Goal: Navigation & Orientation: Find specific page/section

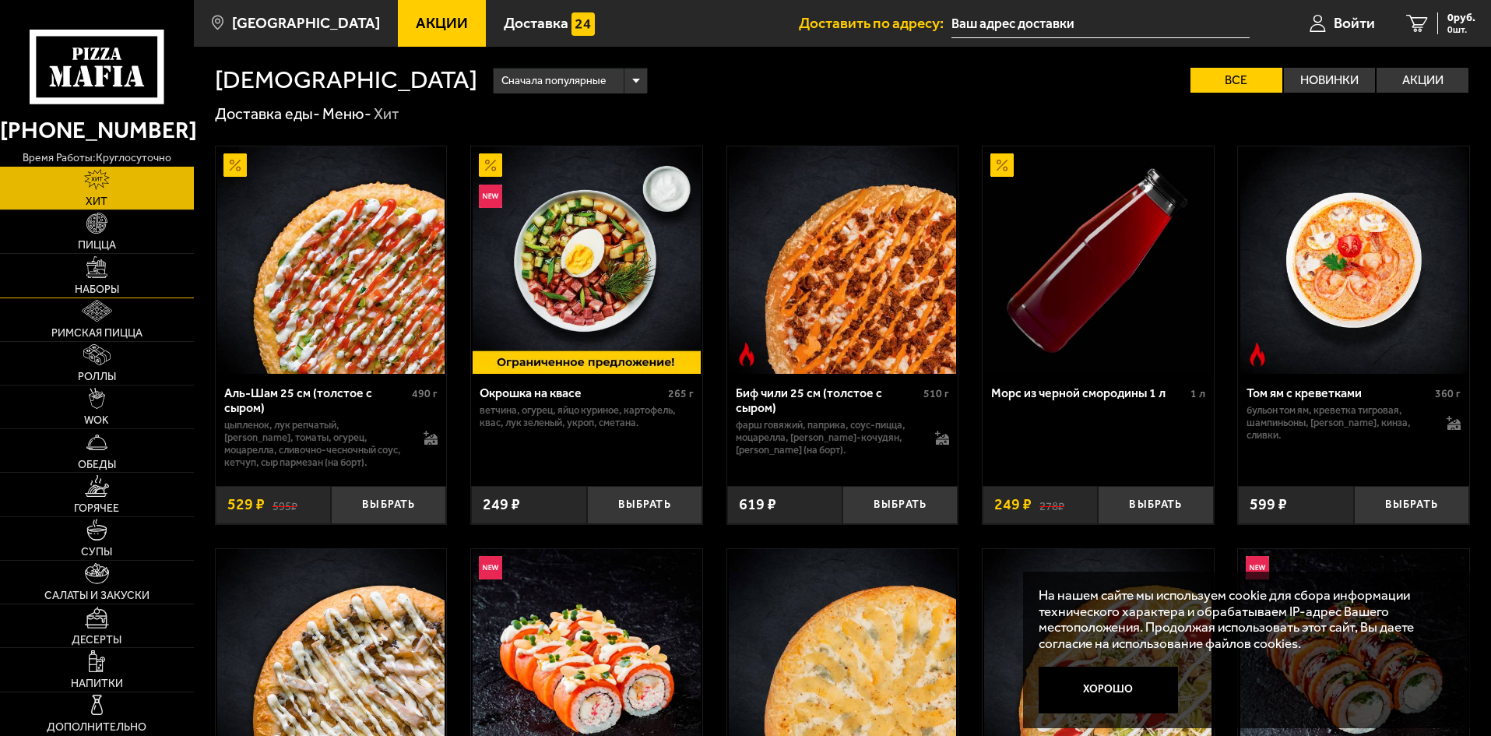
click at [114, 279] on link "Наборы" at bounding box center [97, 275] width 194 height 43
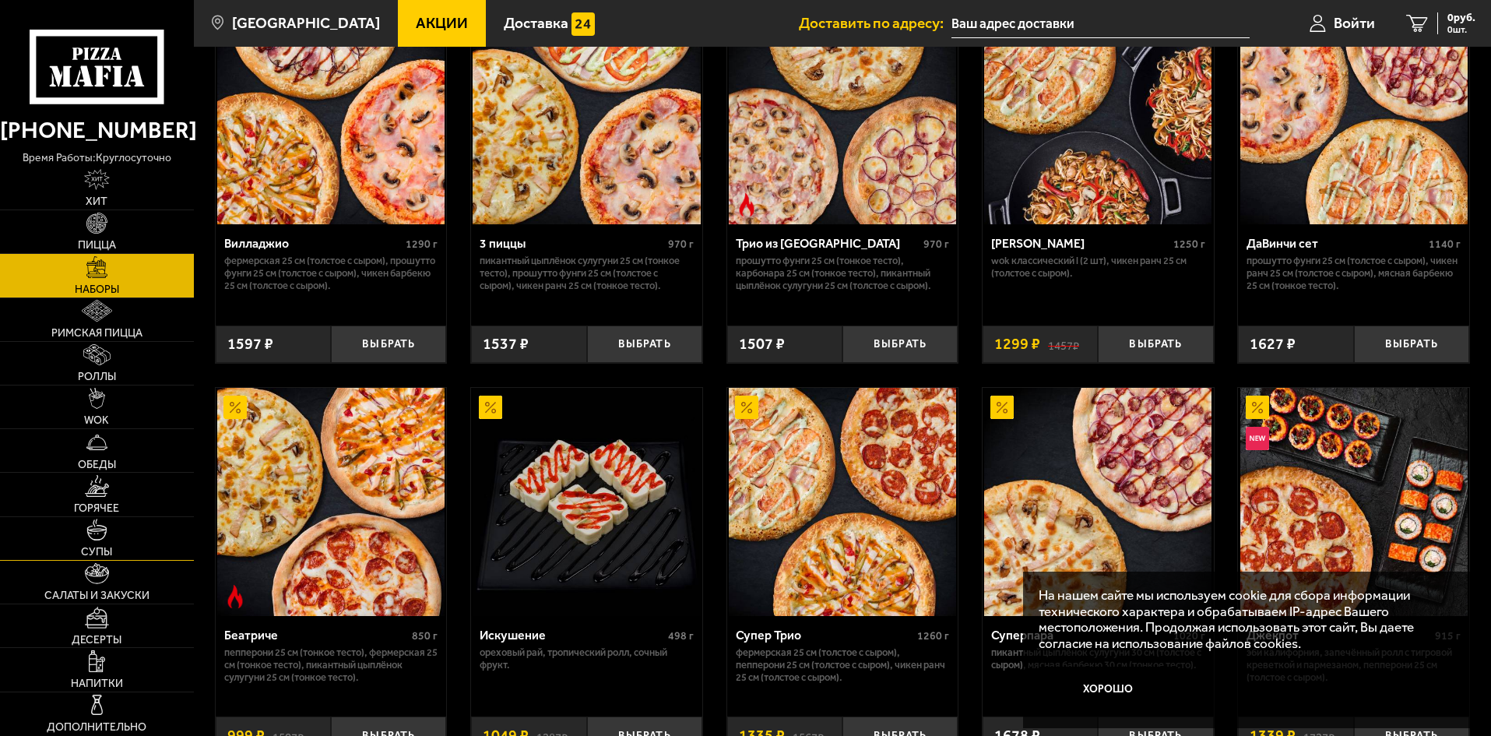
scroll to position [701, 0]
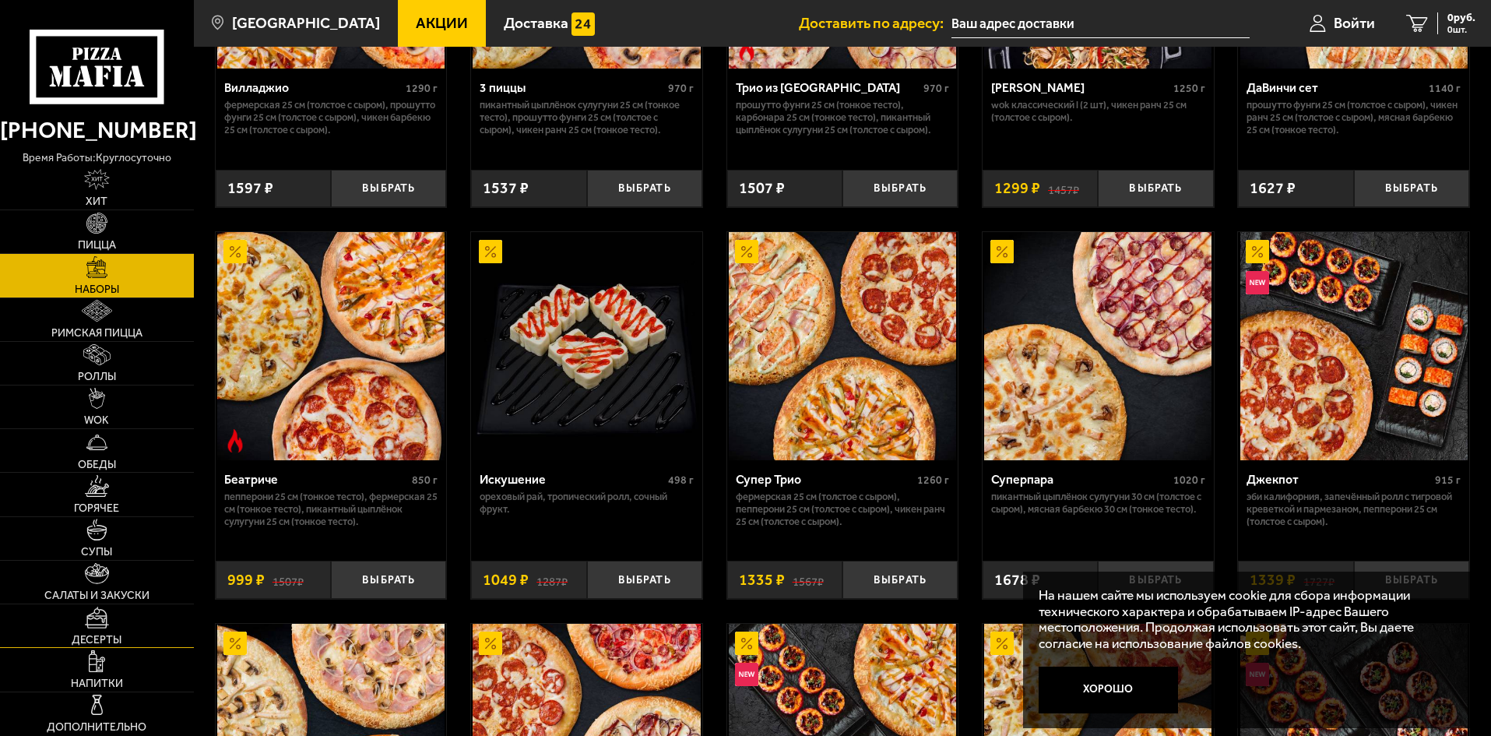
click at [156, 617] on link "Десерты" at bounding box center [97, 625] width 194 height 43
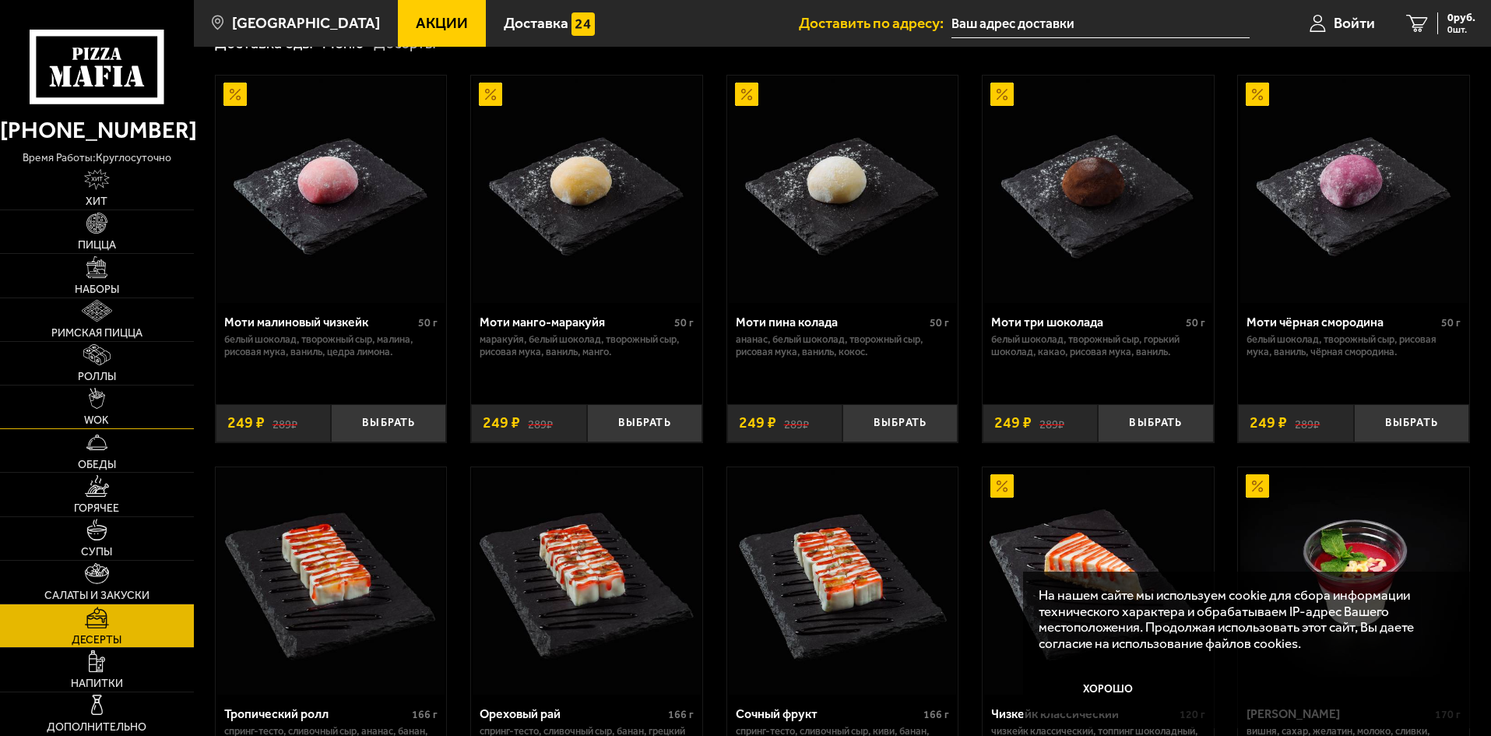
scroll to position [156, 0]
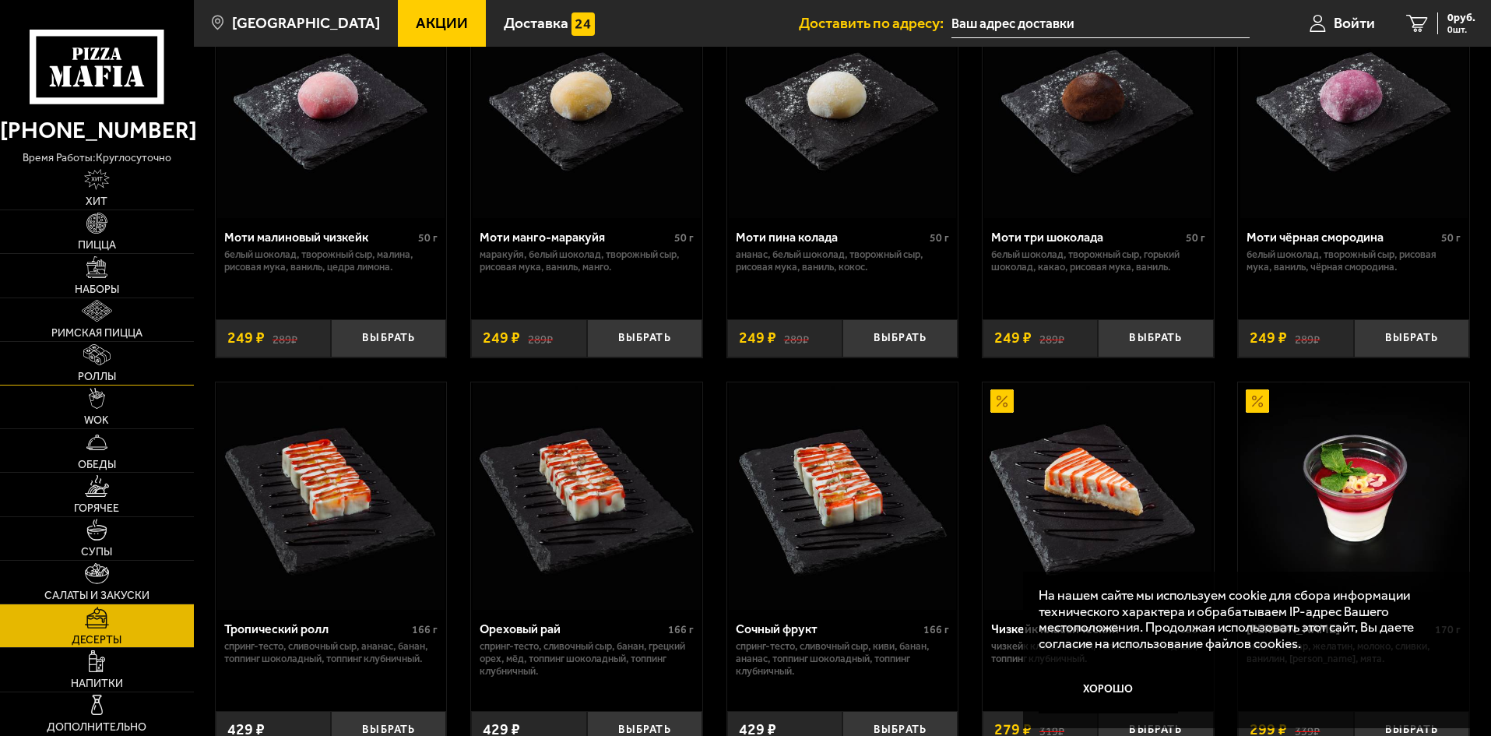
click at [77, 366] on link "Роллы" at bounding box center [97, 363] width 194 height 43
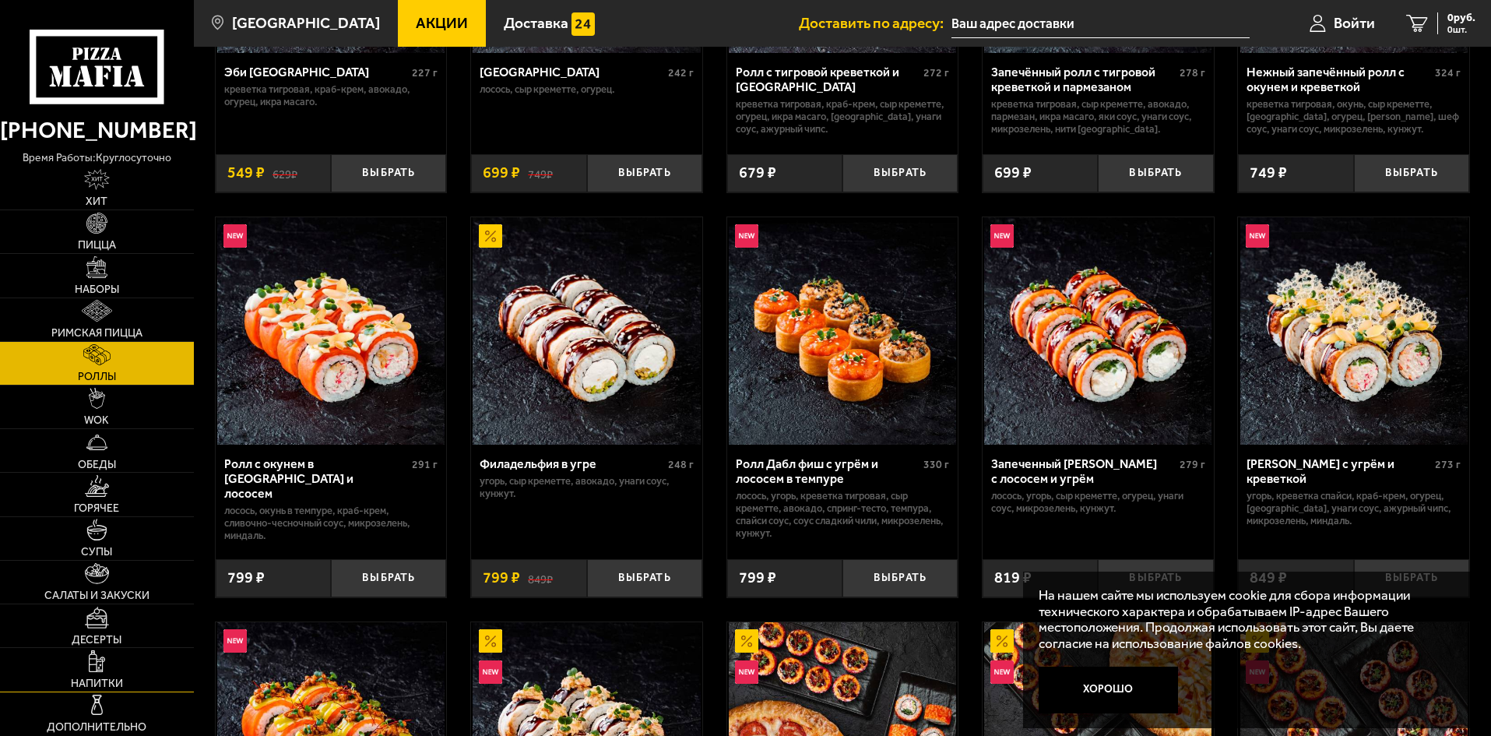
scroll to position [389, 0]
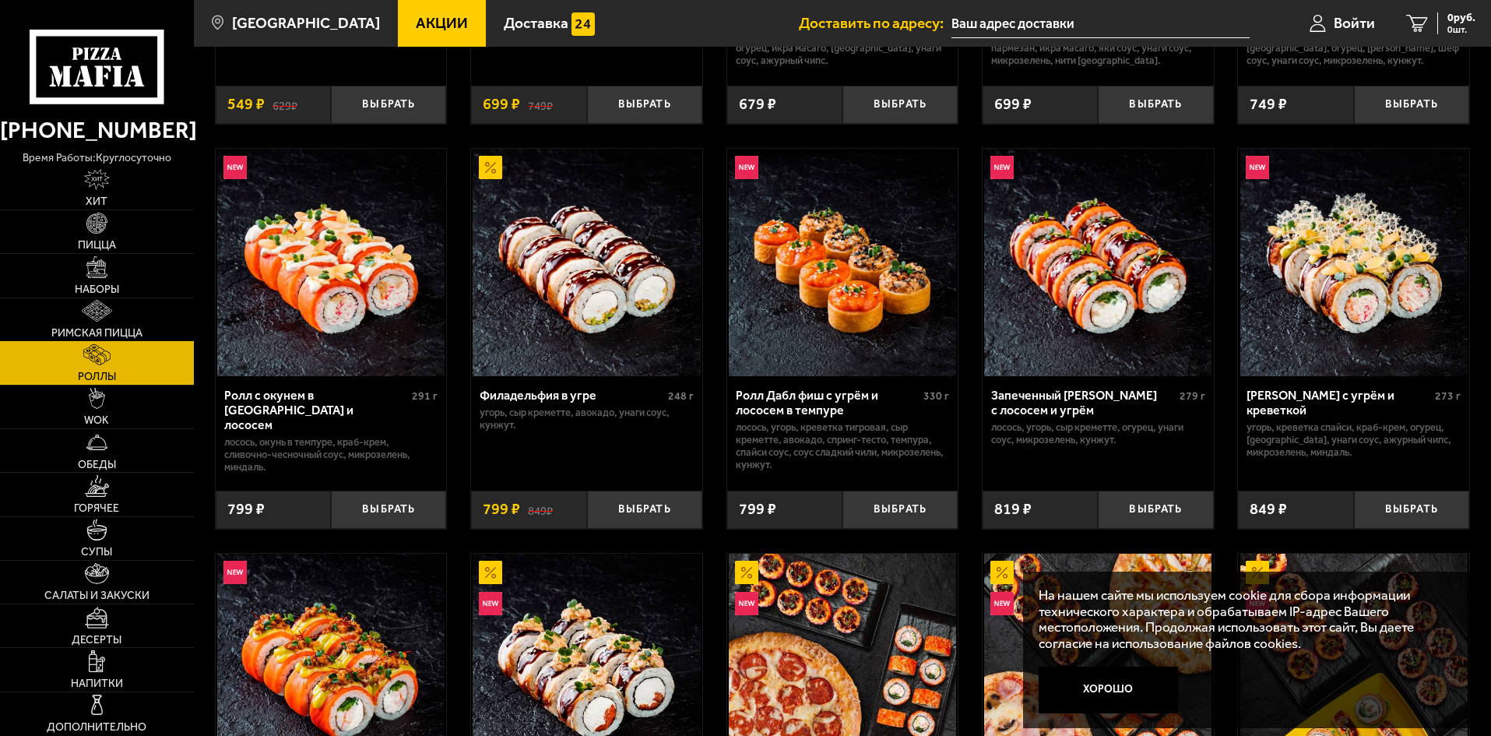
click at [108, 311] on img at bounding box center [97, 311] width 31 height 22
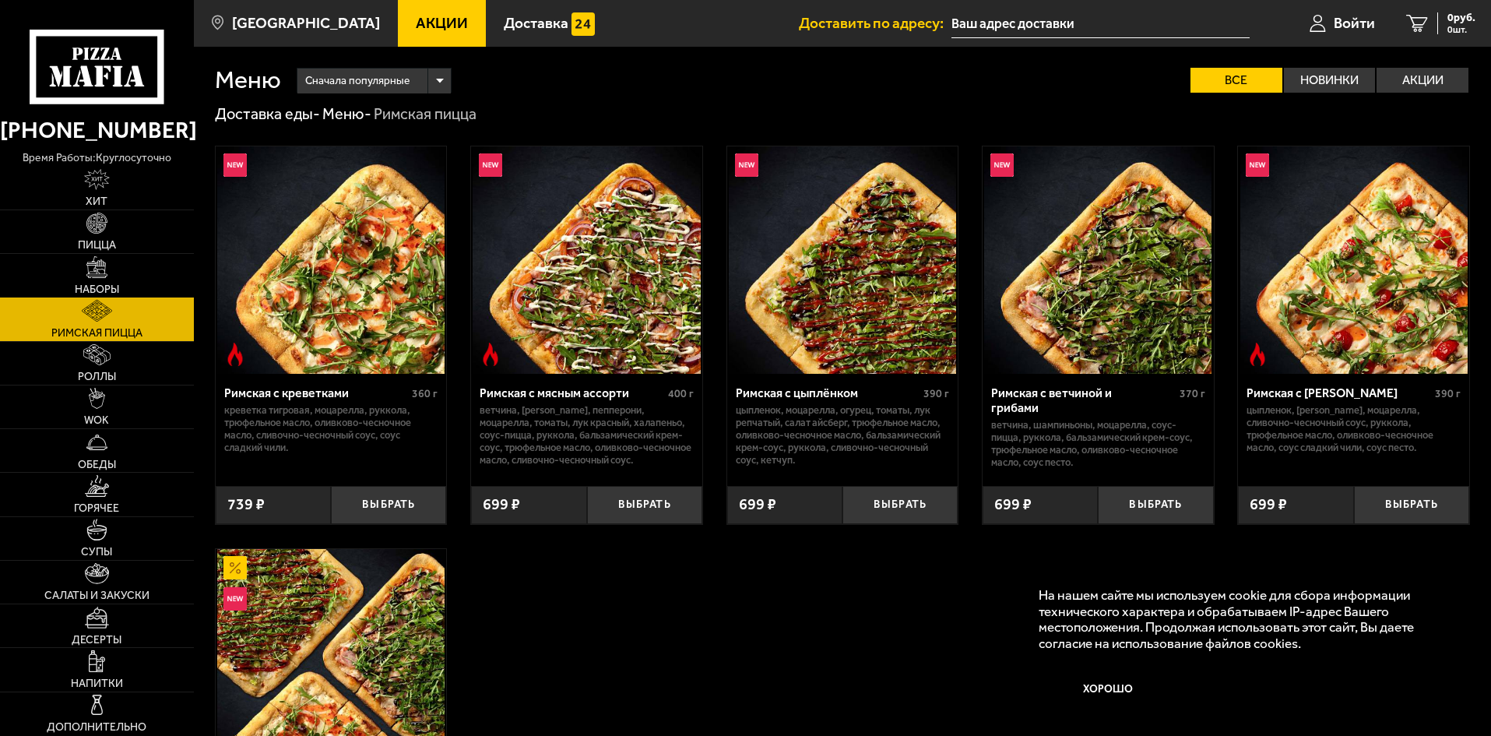
click at [152, 265] on link "Наборы" at bounding box center [97, 275] width 194 height 43
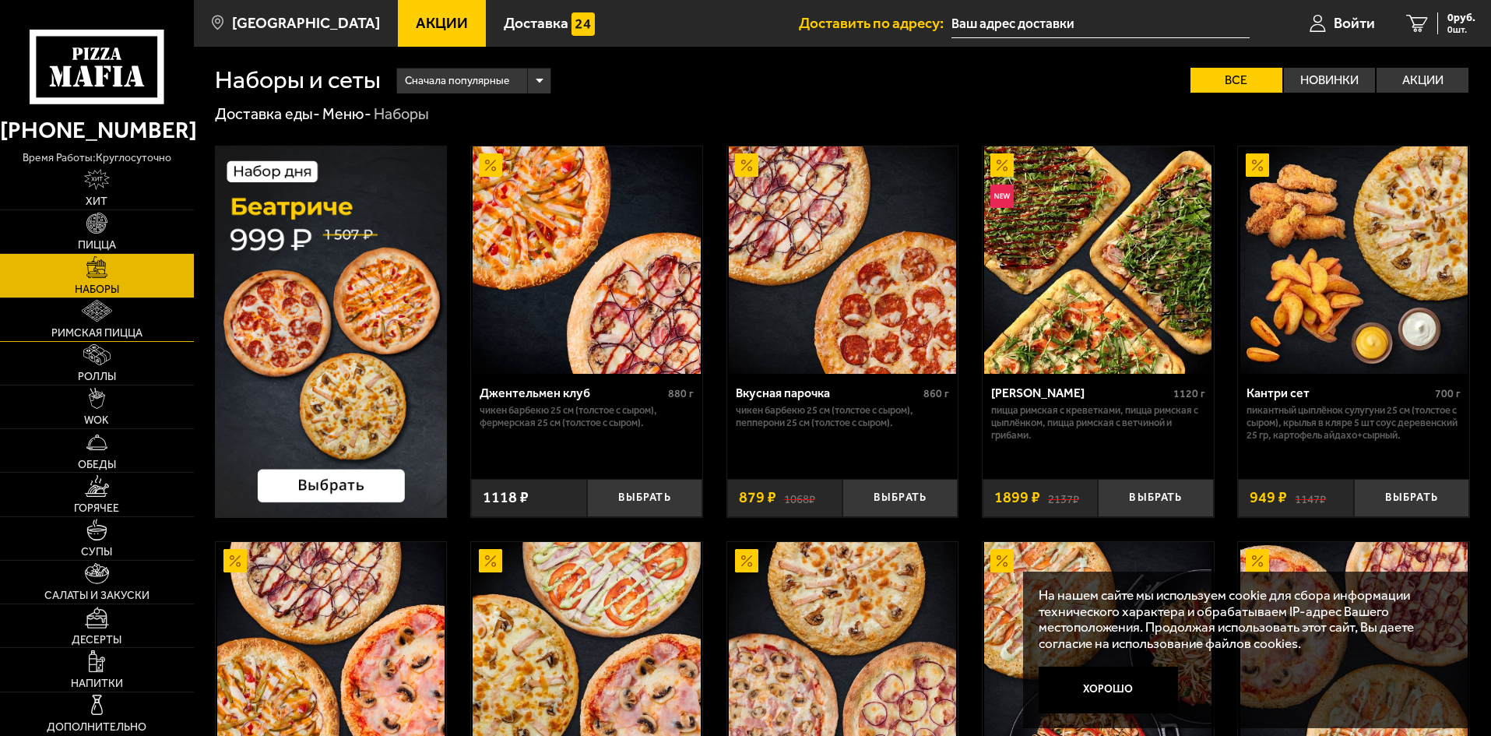
click at [127, 319] on link "Римская пицца" at bounding box center [97, 319] width 194 height 43
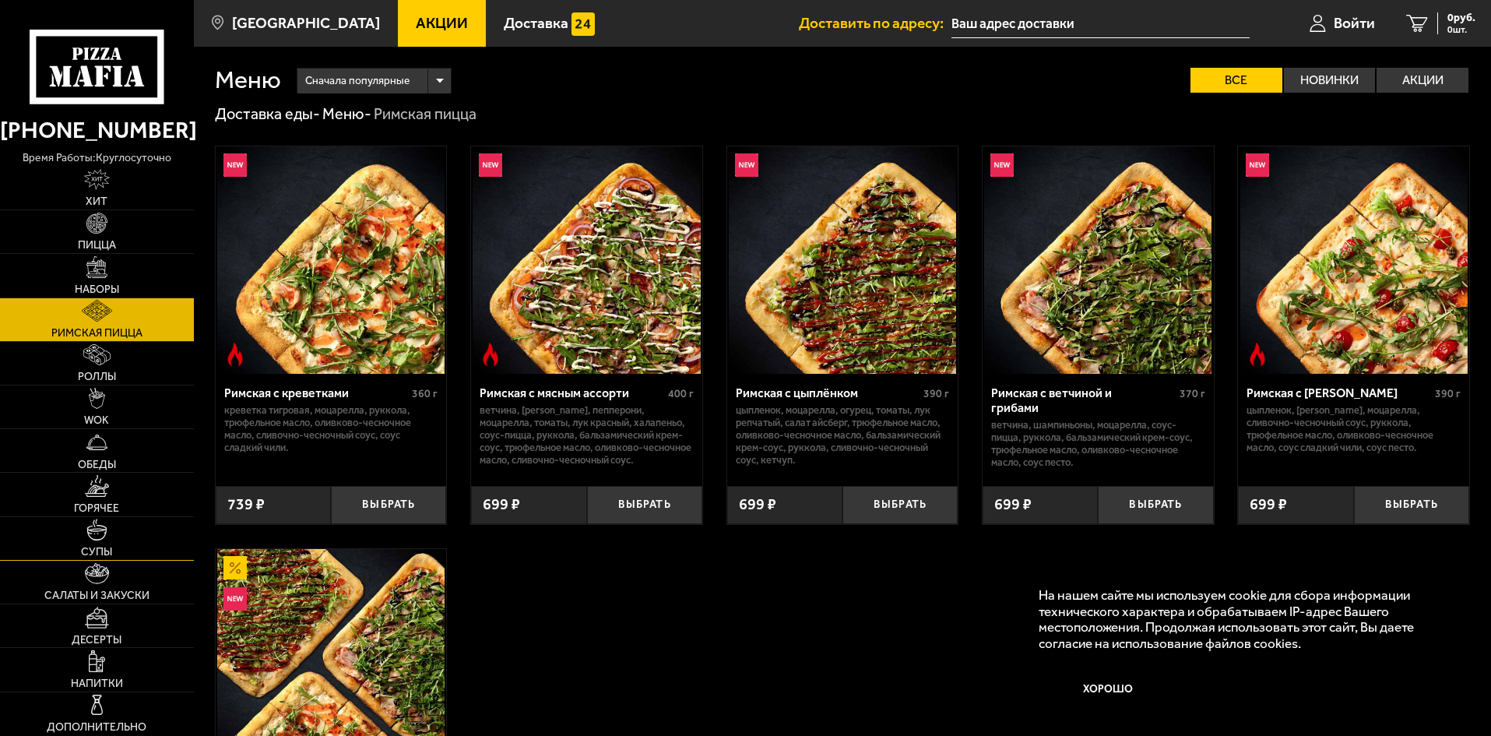
scroll to position [156, 0]
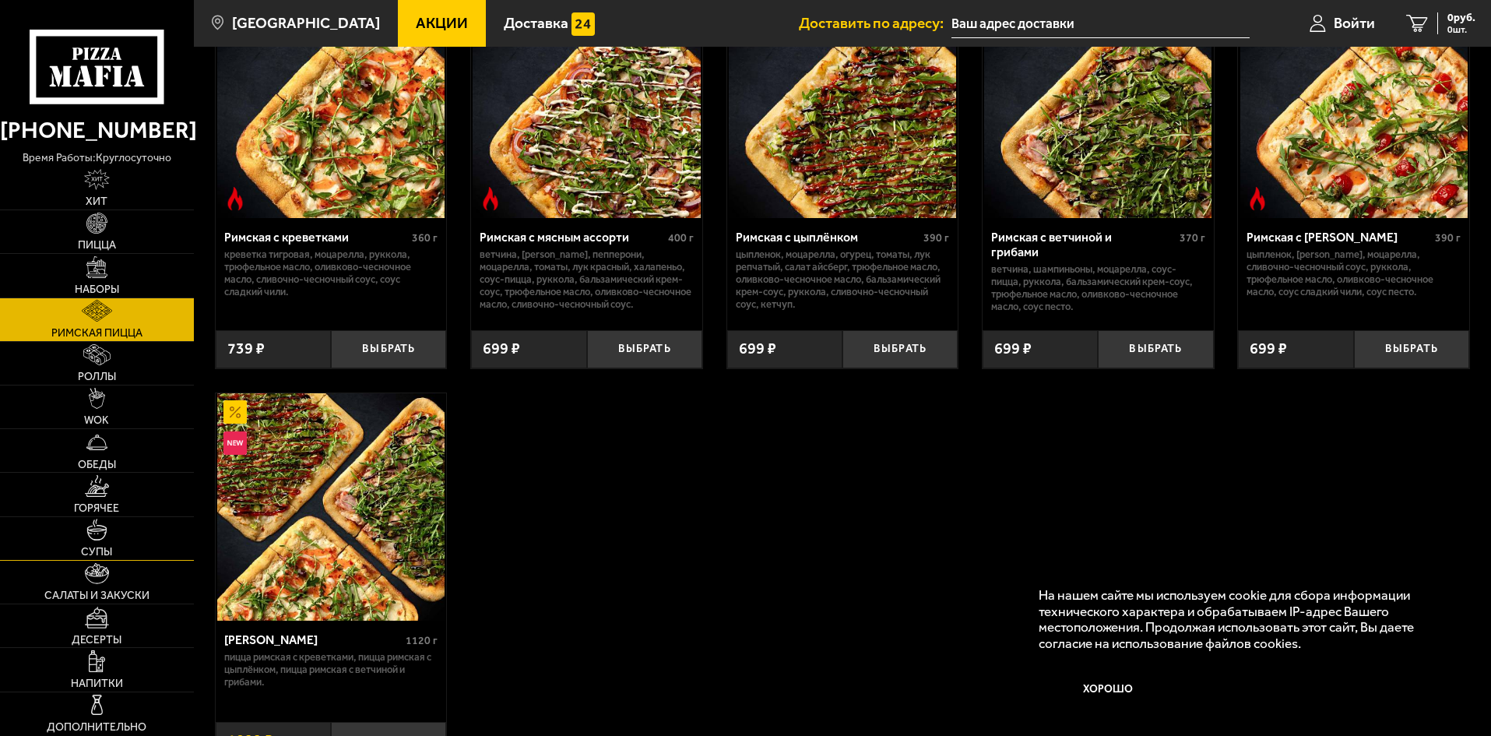
click at [152, 540] on link "Супы" at bounding box center [97, 538] width 194 height 43
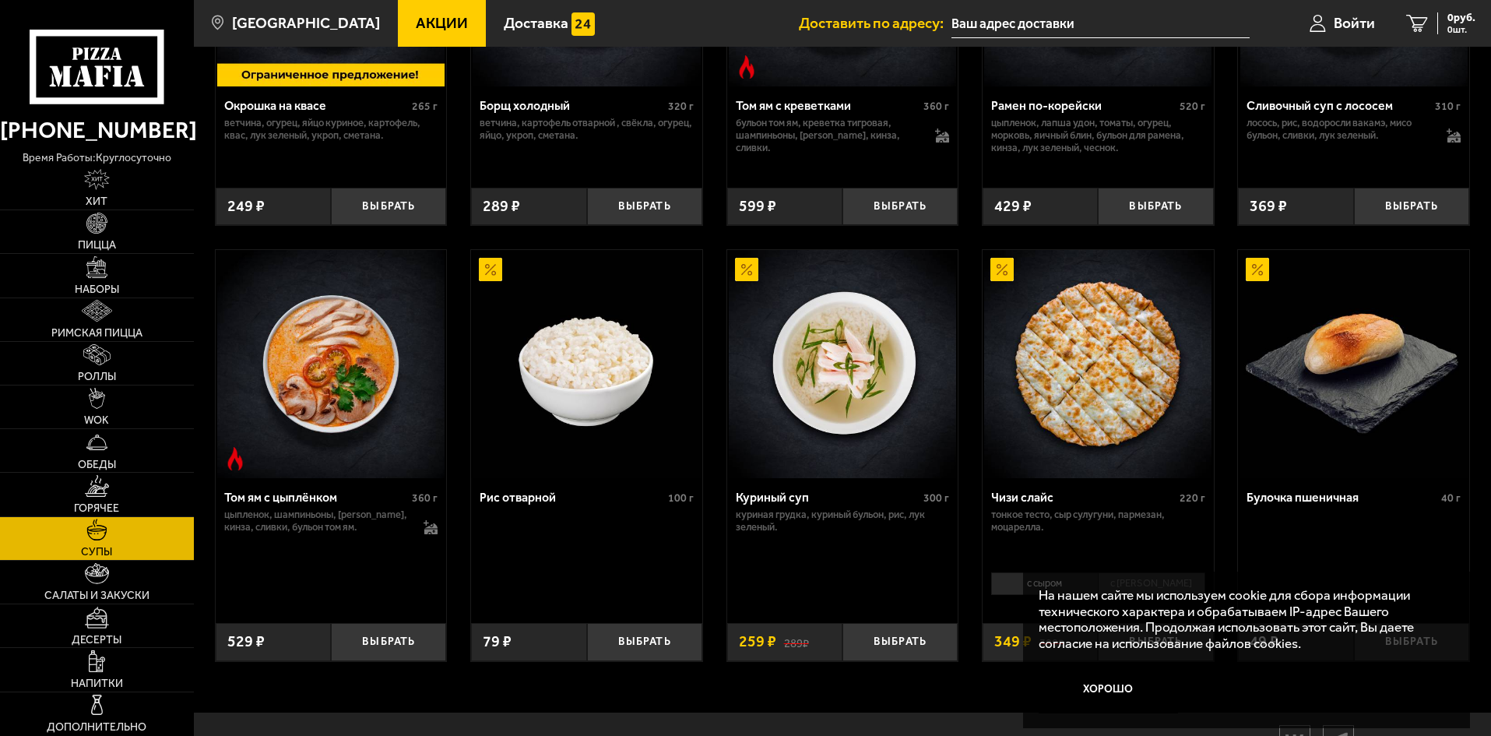
scroll to position [546, 0]
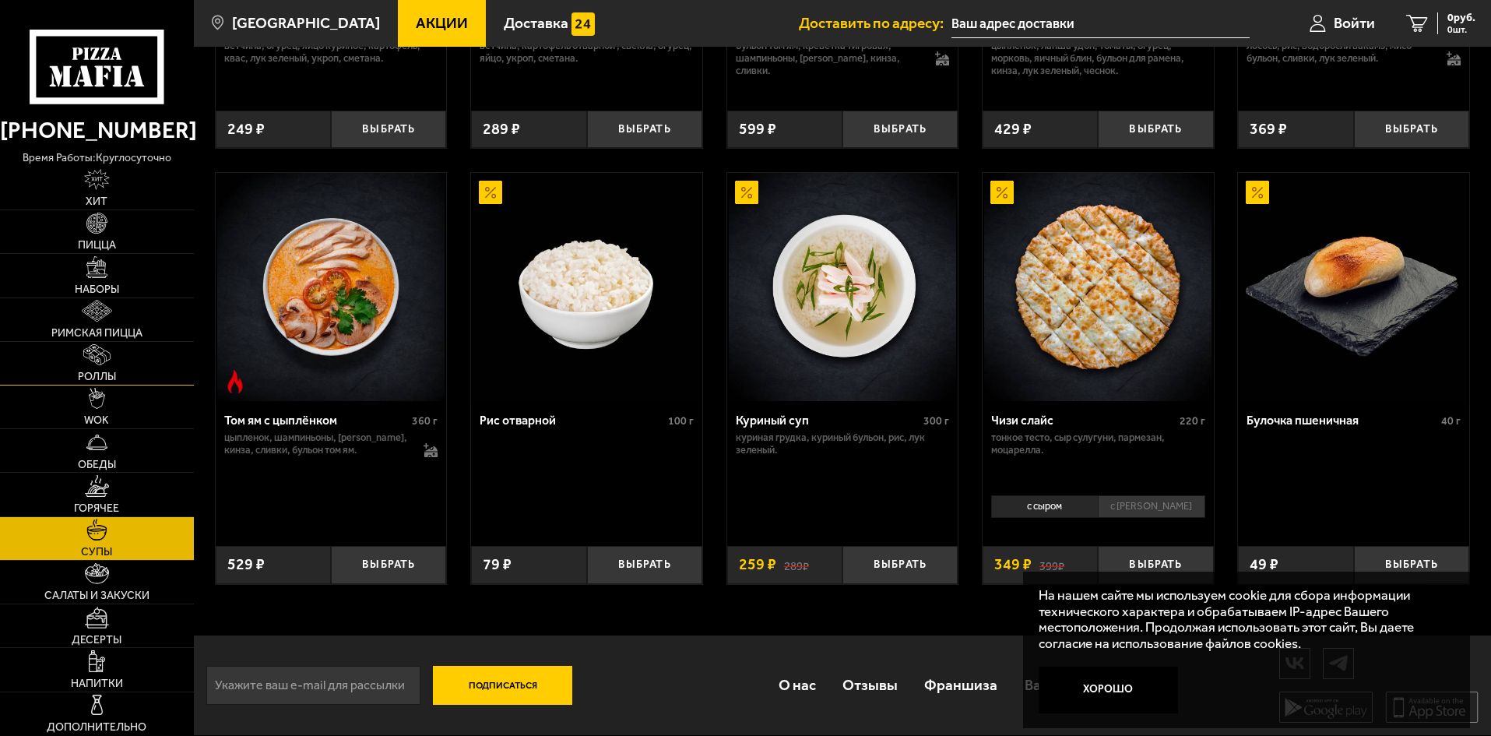
click at [125, 364] on link "Роллы" at bounding box center [97, 363] width 194 height 43
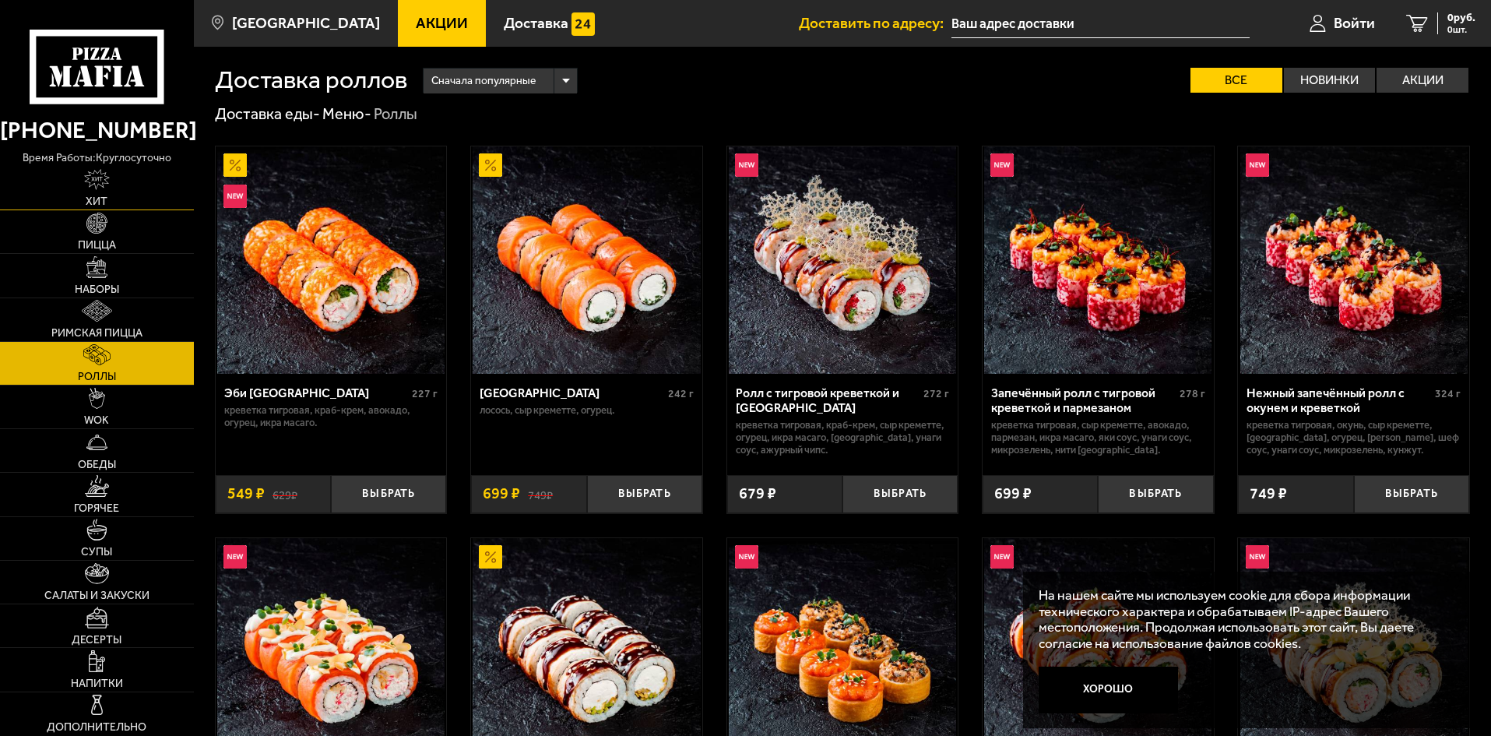
click at [132, 185] on link "Хит" at bounding box center [97, 188] width 194 height 43
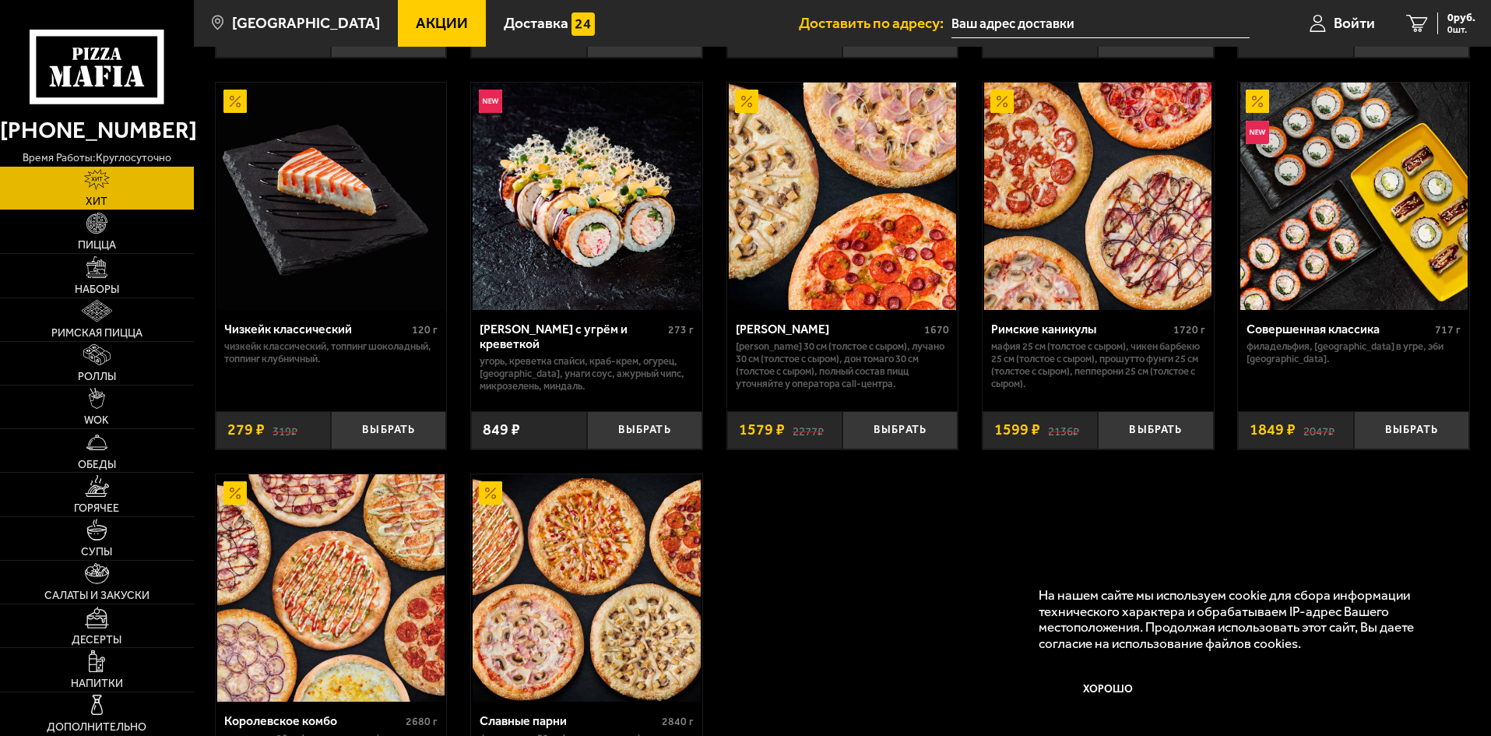
scroll to position [856, 0]
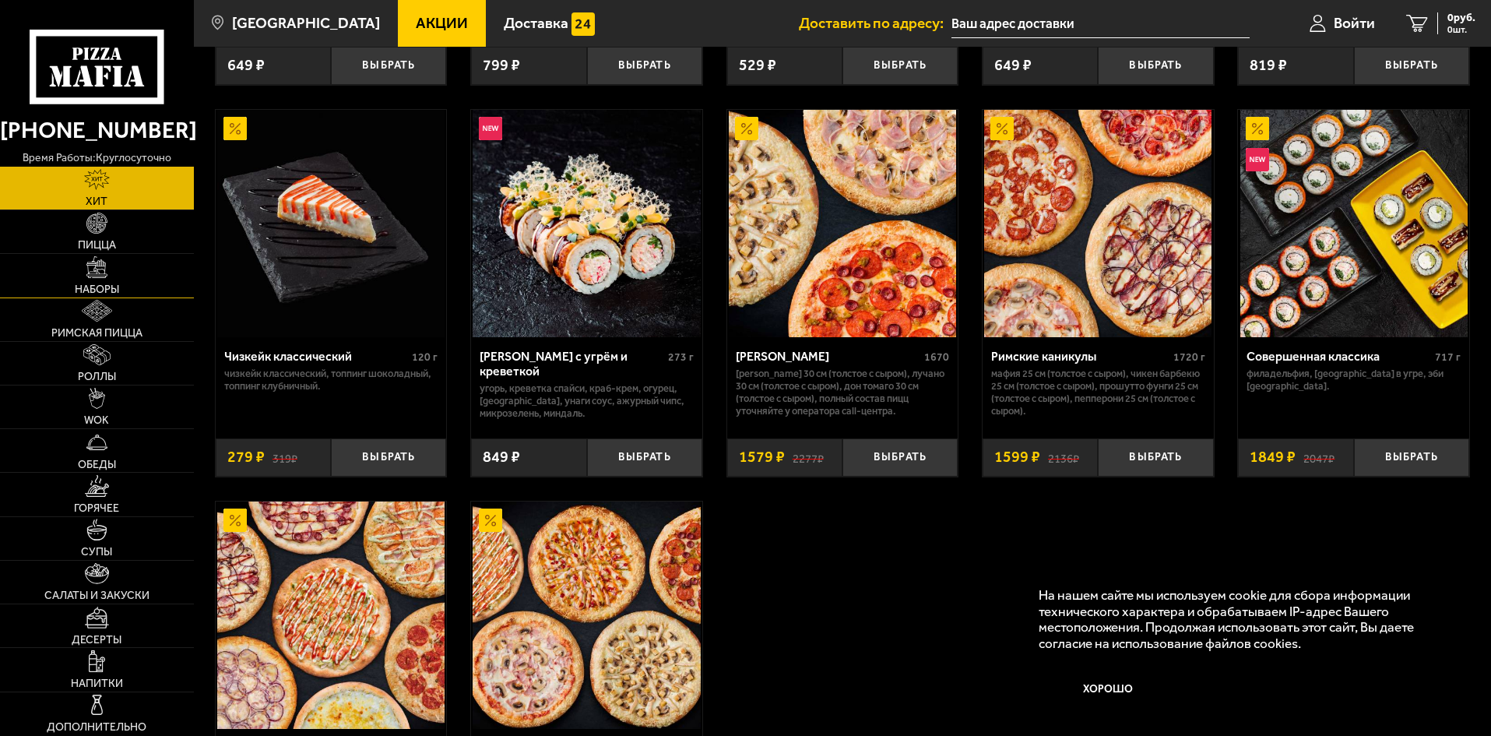
click at [138, 276] on link "Наборы" at bounding box center [97, 275] width 194 height 43
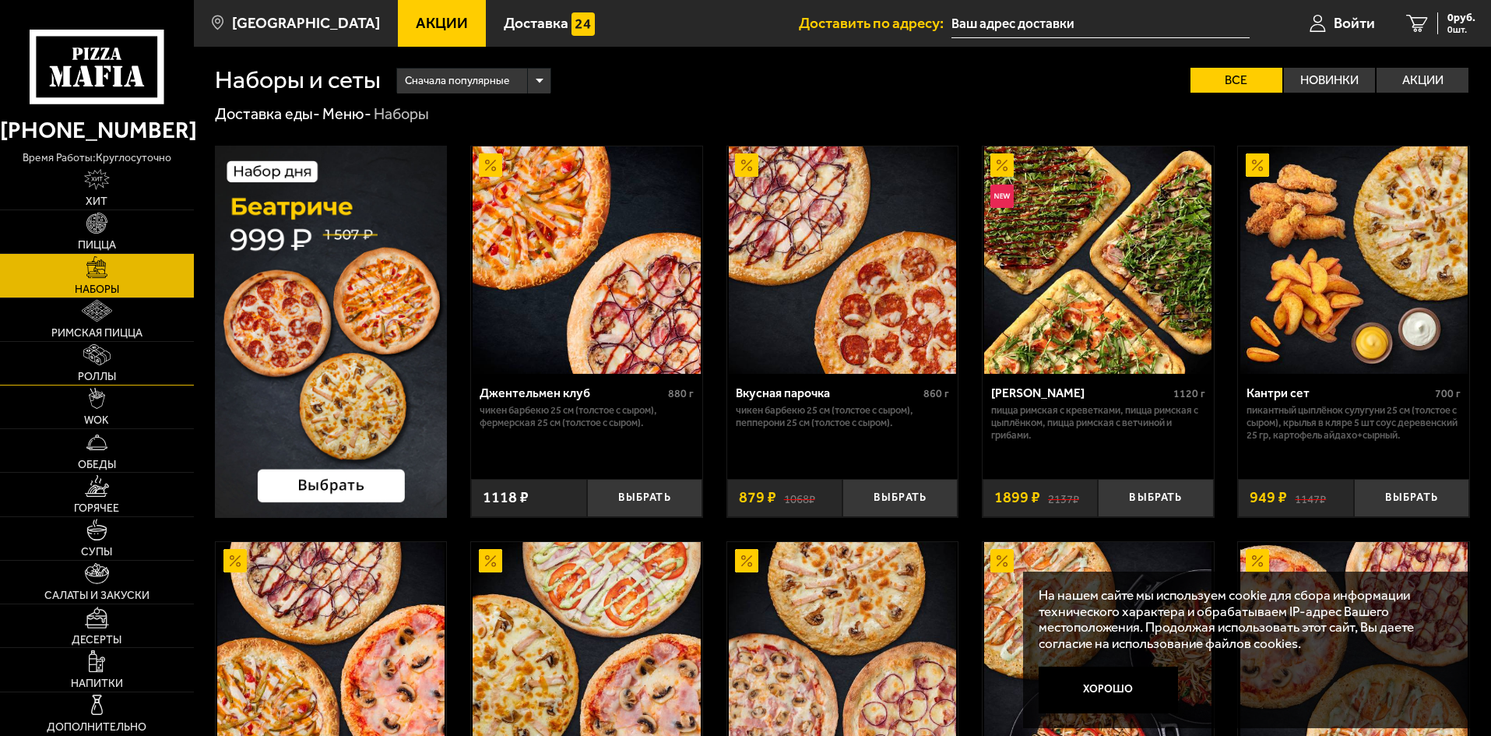
click at [129, 370] on link "Роллы" at bounding box center [97, 363] width 194 height 43
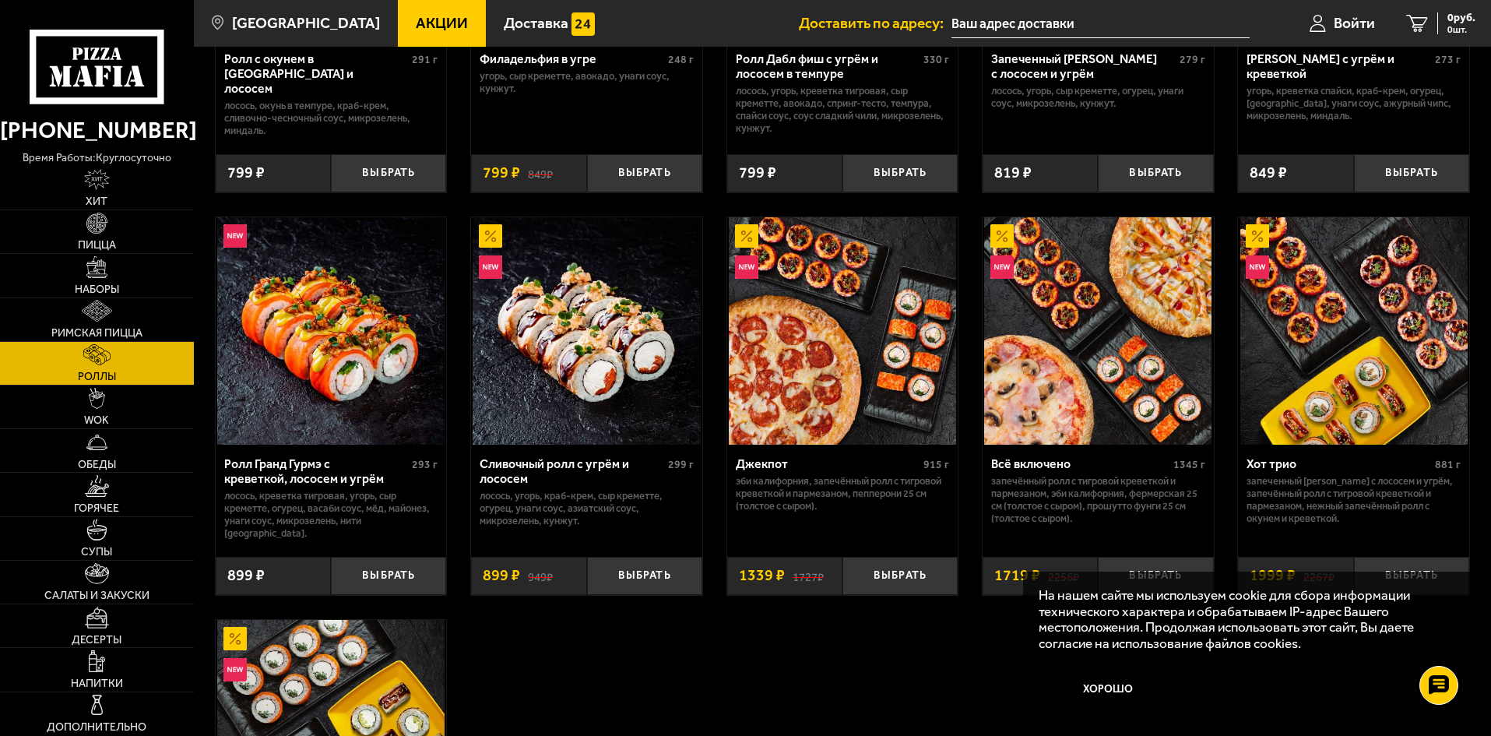
scroll to position [856, 0]
